Goal: Task Accomplishment & Management: Complete application form

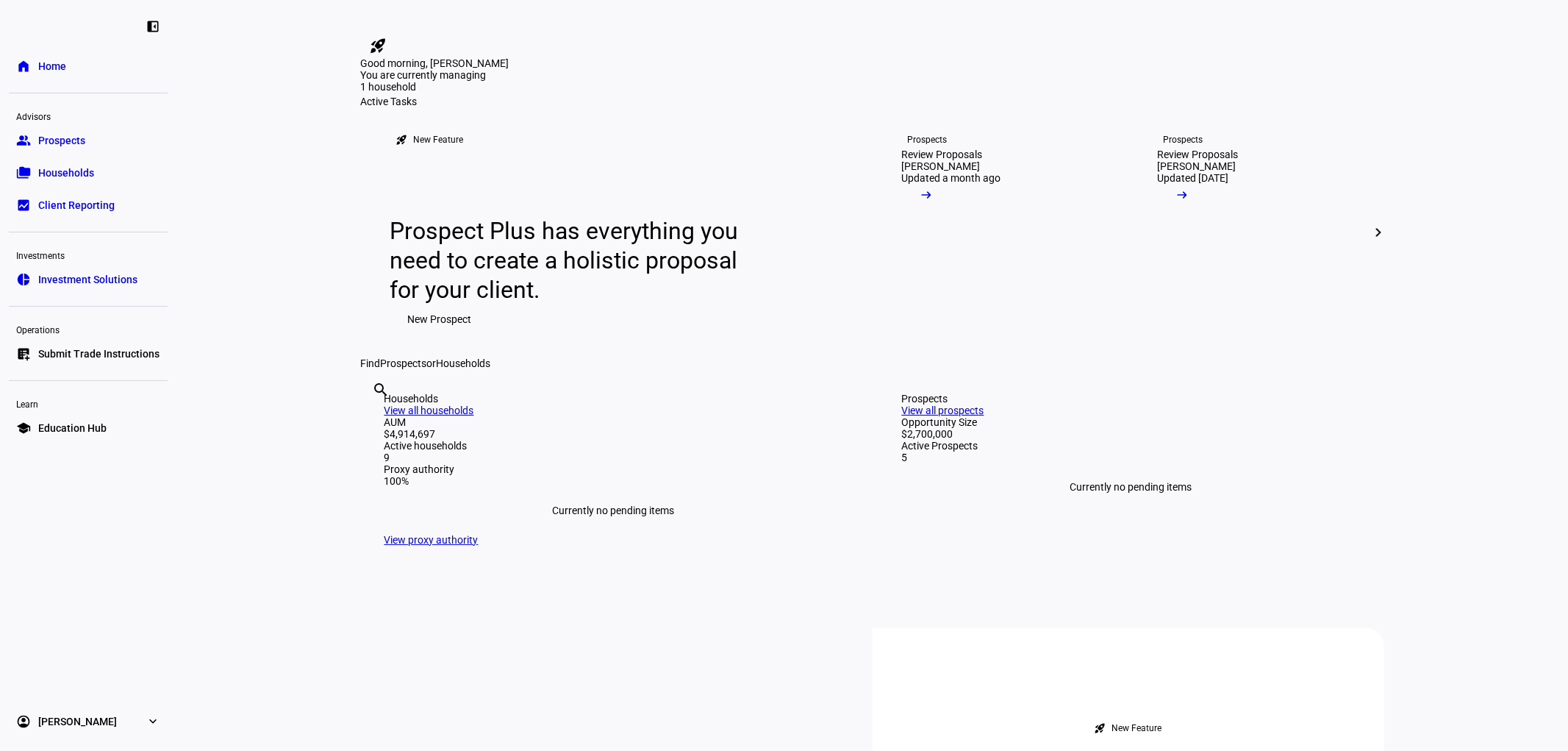
click at [74, 147] on span "Prospects" at bounding box center [62, 141] width 47 height 14
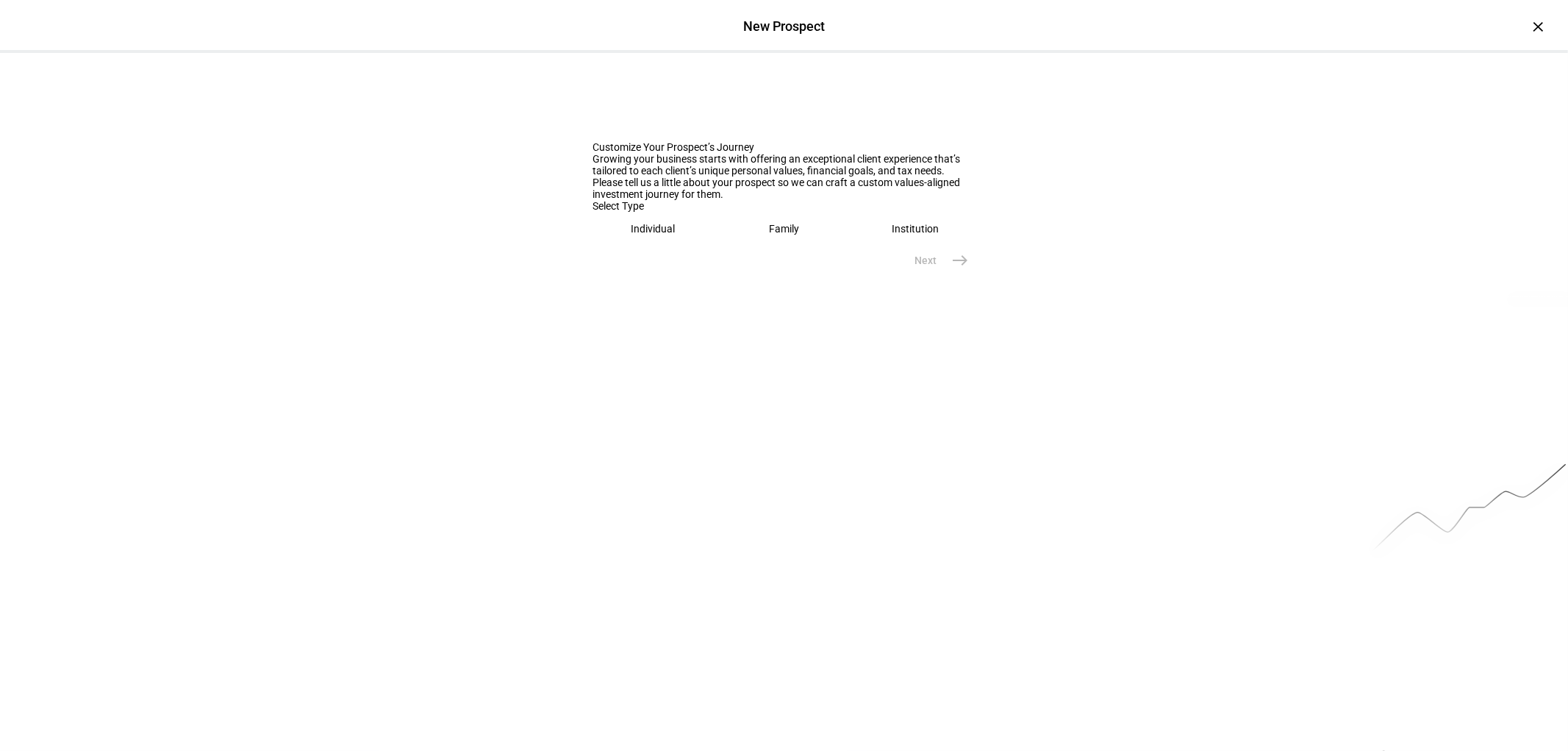
click at [784, 235] on div "Family" at bounding box center [784, 228] width 31 height 12
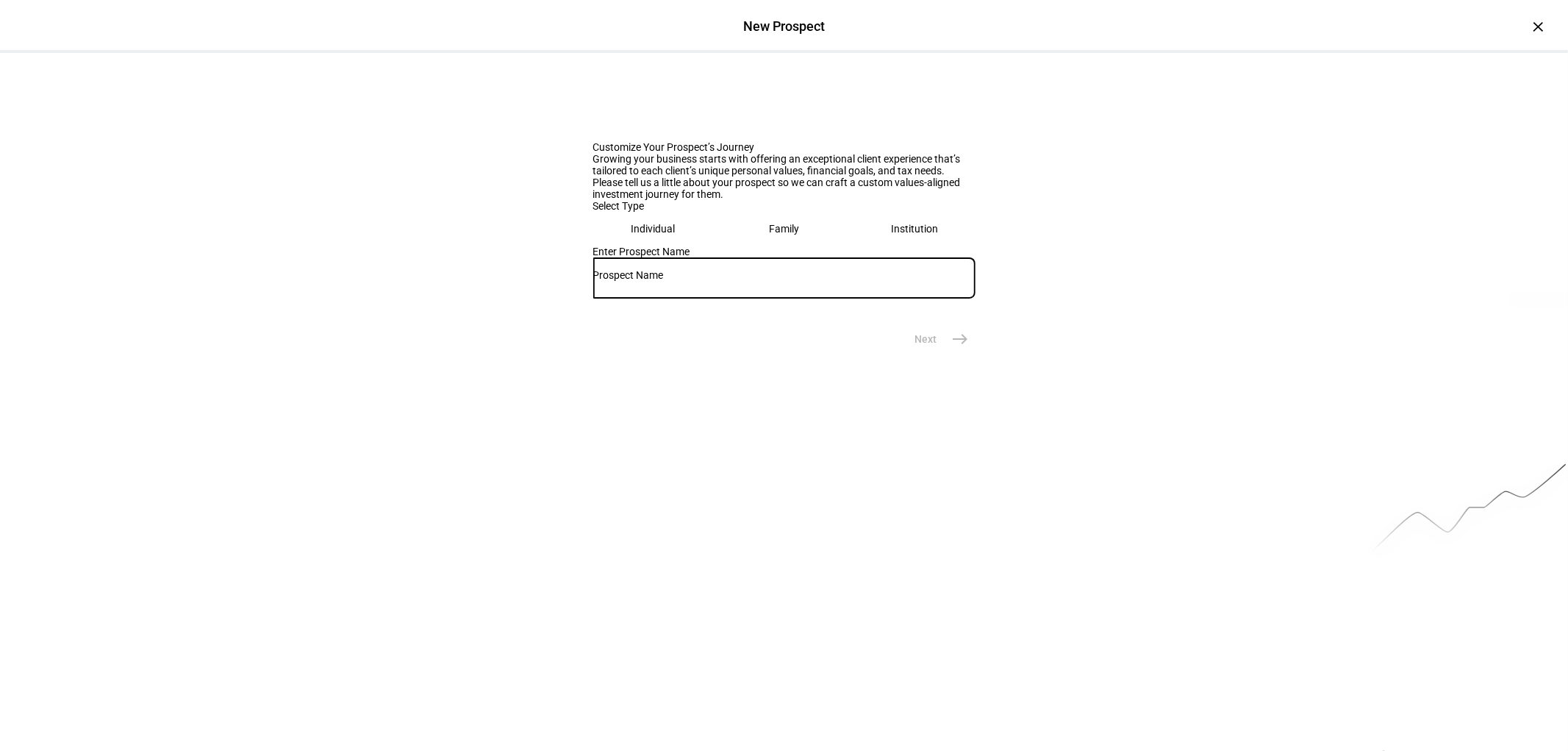
click at [780, 281] on input "text" at bounding box center [784, 275] width 382 height 12
type input "[PERSON_NAME] and [PERSON_NAME]"
click at [931, 353] on button "Next east" at bounding box center [936, 339] width 78 height 30
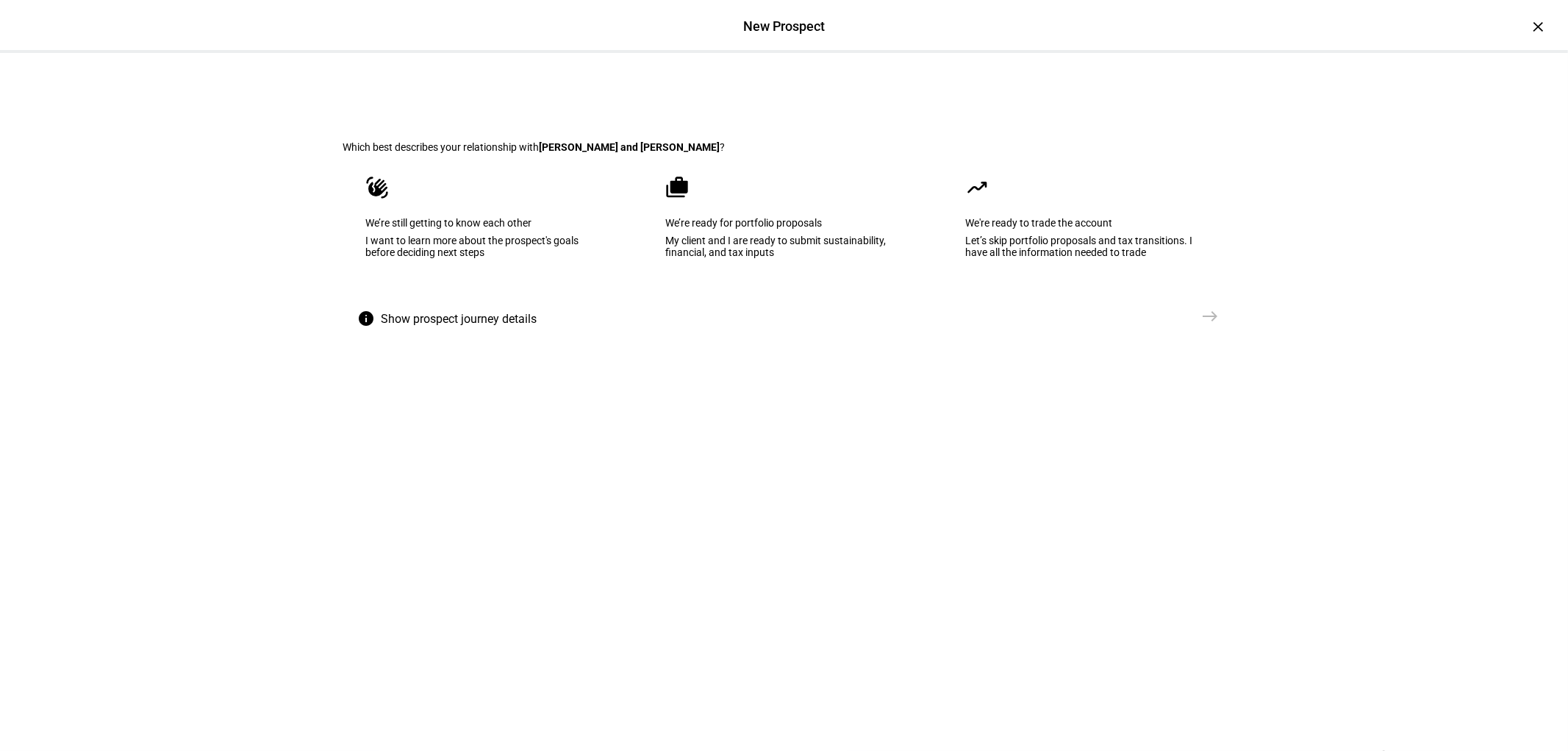
click at [515, 260] on eth-mega-radio-button "waving_hand We’re still getting to know each other I want to learn more about t…" at bounding box center [485, 227] width 283 height 149
click at [1202, 325] on mat-icon "east" at bounding box center [1211, 316] width 18 height 18
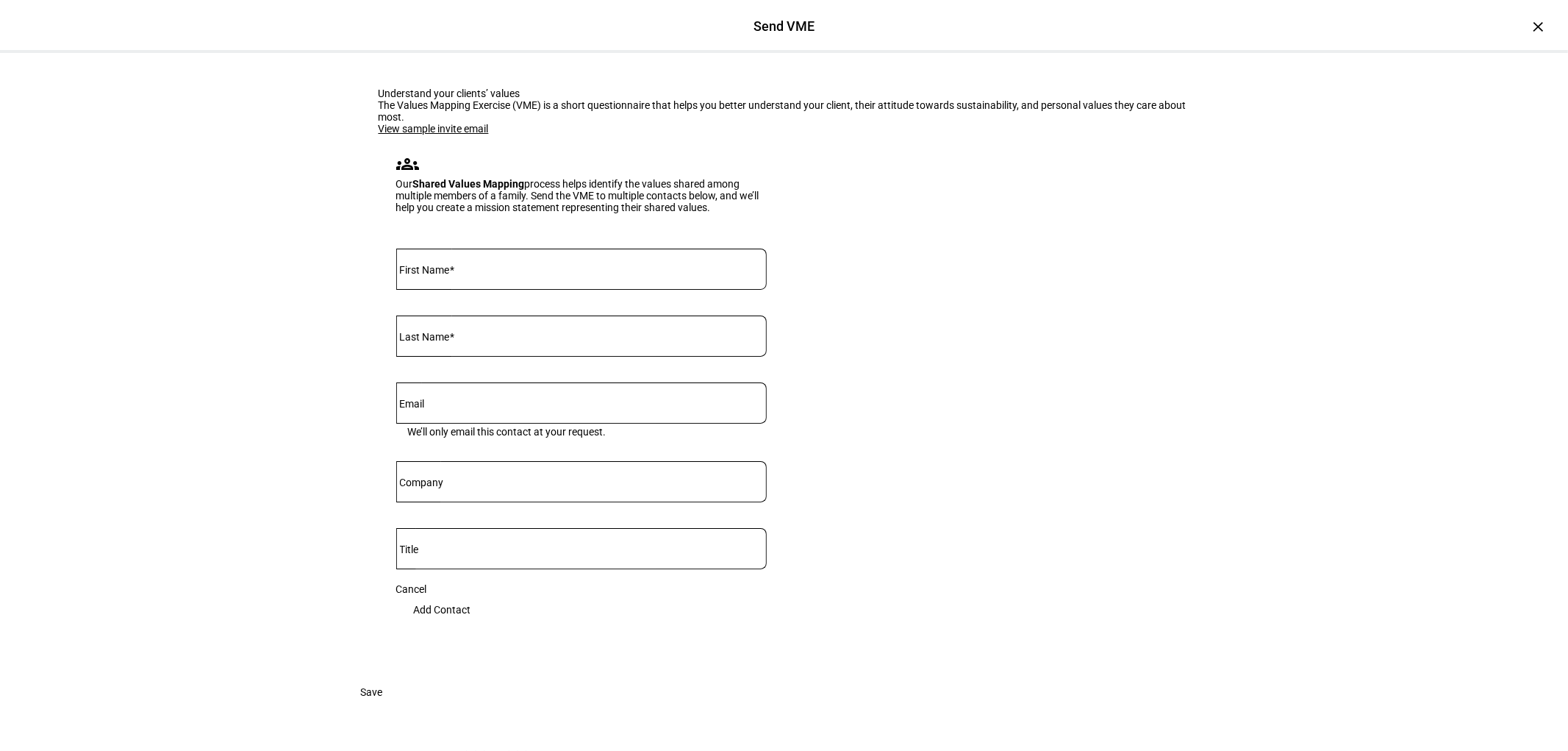
scroll to position [61, 0]
click at [495, 272] on input "First Name" at bounding box center [580, 266] width 370 height 12
type input "Steff"
type input "[PERSON_NAME]"
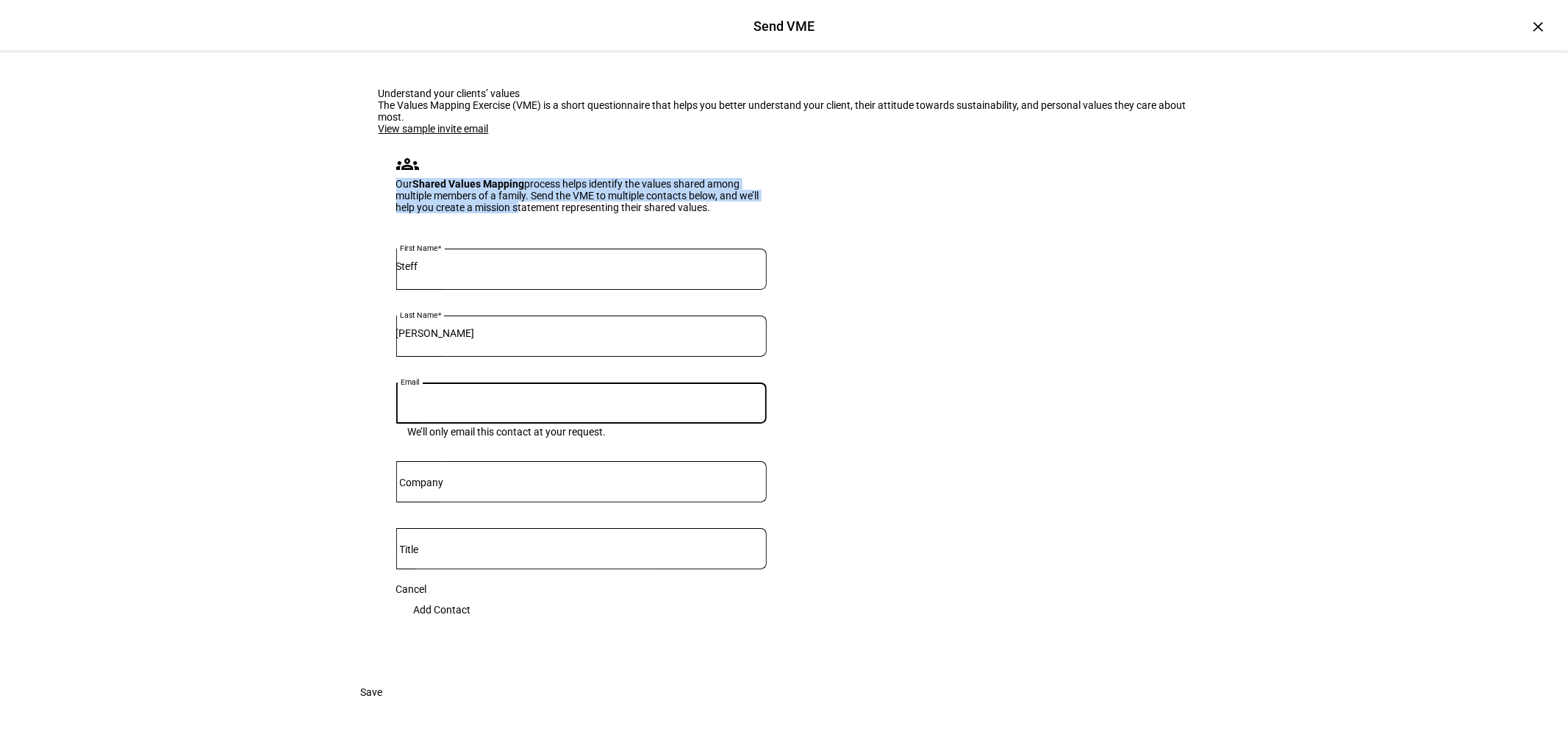
click at [441, 224] on eth-form-card "groups Our Shared Values Mapping process helps identify the values shared among…" at bounding box center [580, 183] width 405 height 96
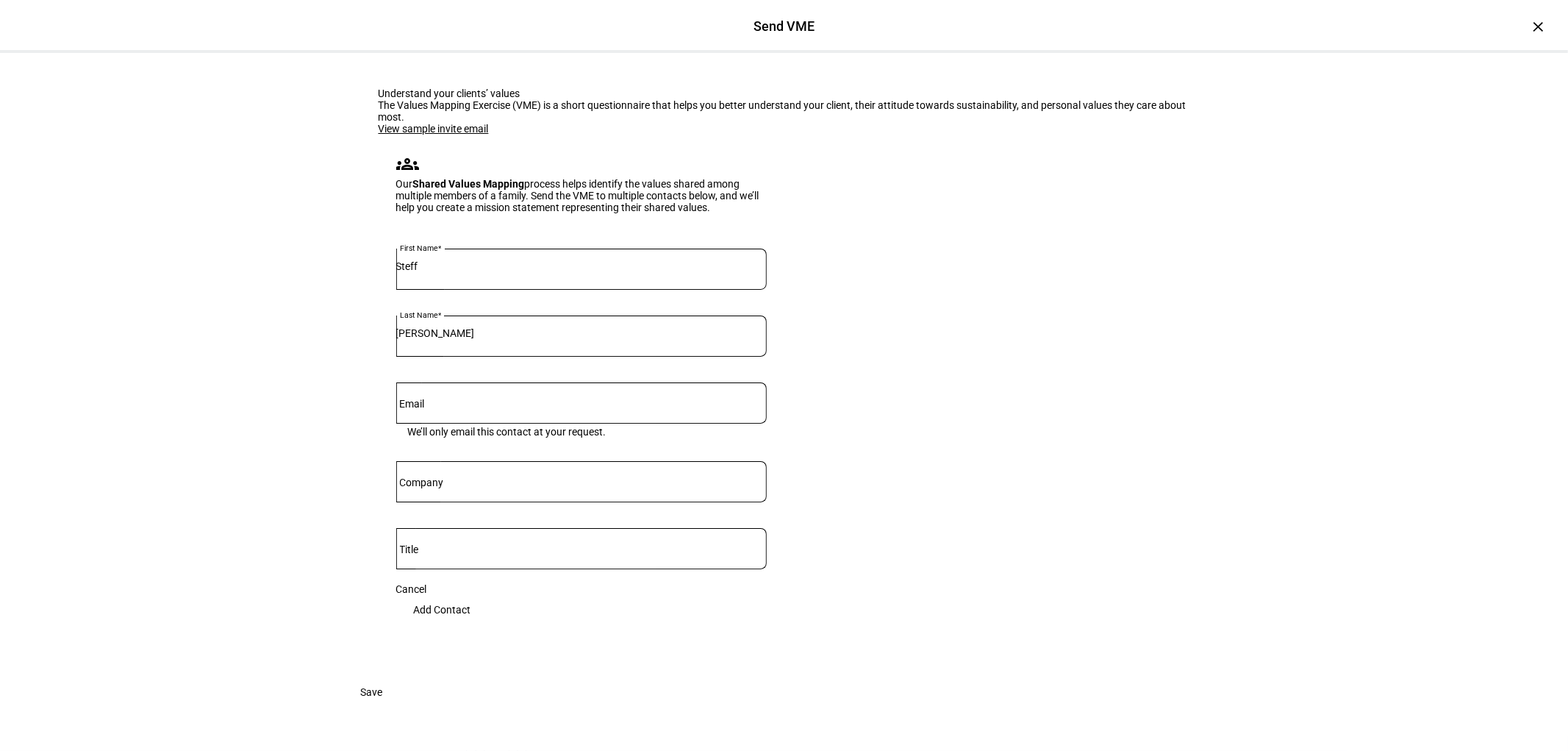
click at [476, 394] on input "Email" at bounding box center [580, 400] width 370 height 12
type input "[EMAIL_ADDRESS][DOMAIN_NAME]"
type input "B"
type input "NA"
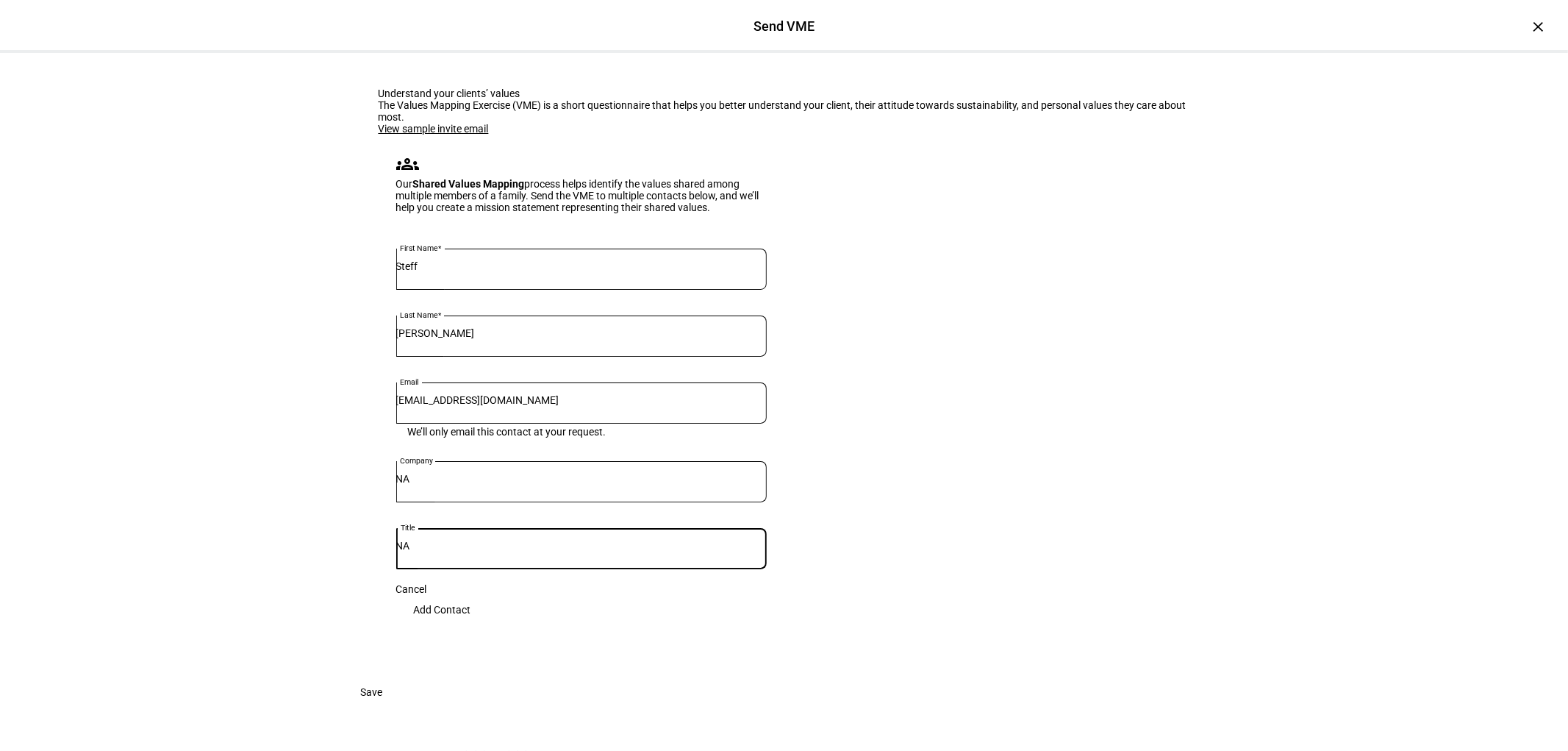
type input "NA"
click at [471, 595] on span "Add Contact" at bounding box center [442, 610] width 57 height 30
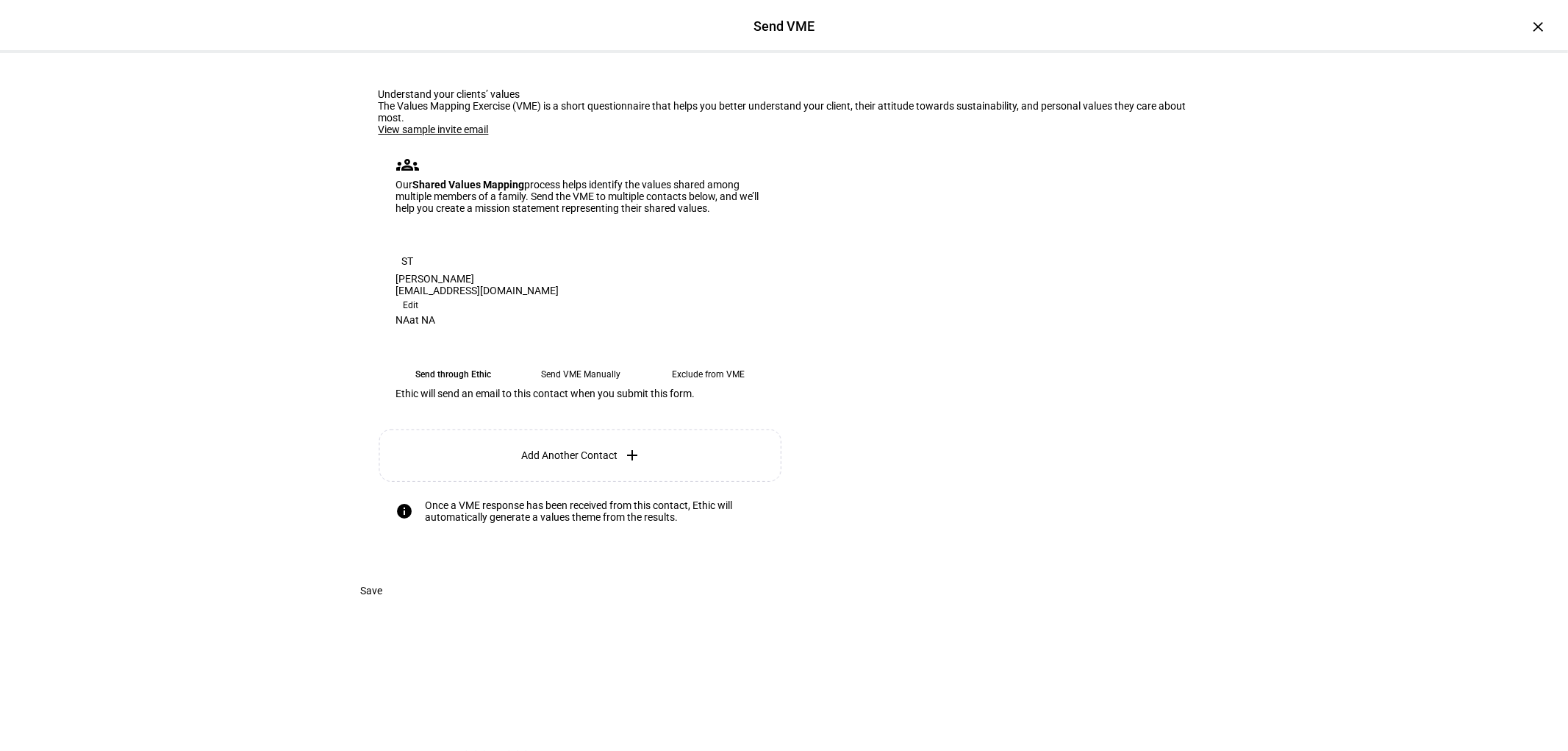
click at [596, 361] on eth-mega-radio-button "Send VME Manually" at bounding box center [580, 373] width 116 height 27
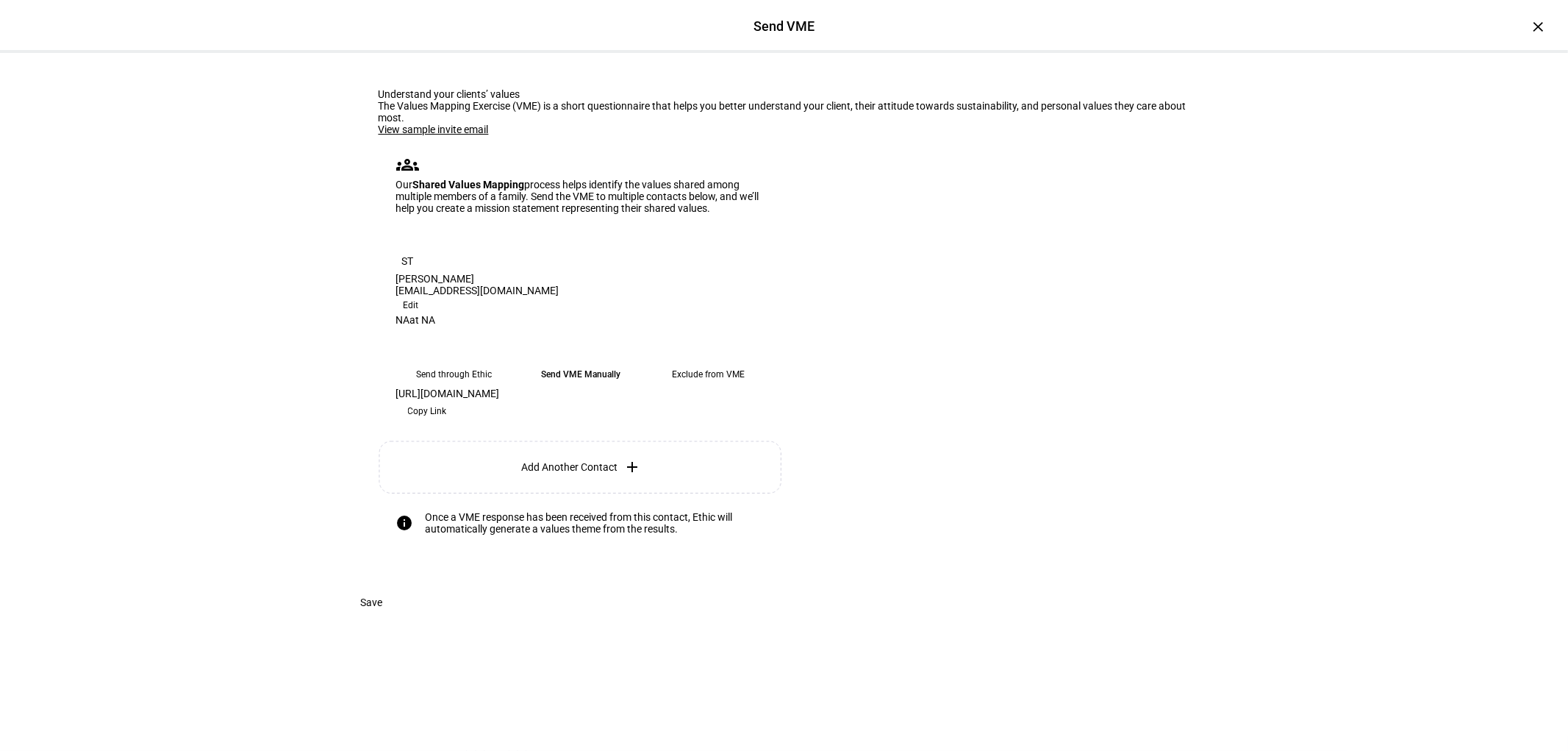
click at [447, 413] on span "Copy Link" at bounding box center [427, 410] width 39 height 23
click at [383, 617] on span "Save" at bounding box center [371, 602] width 22 height 30
